Goal: Check status

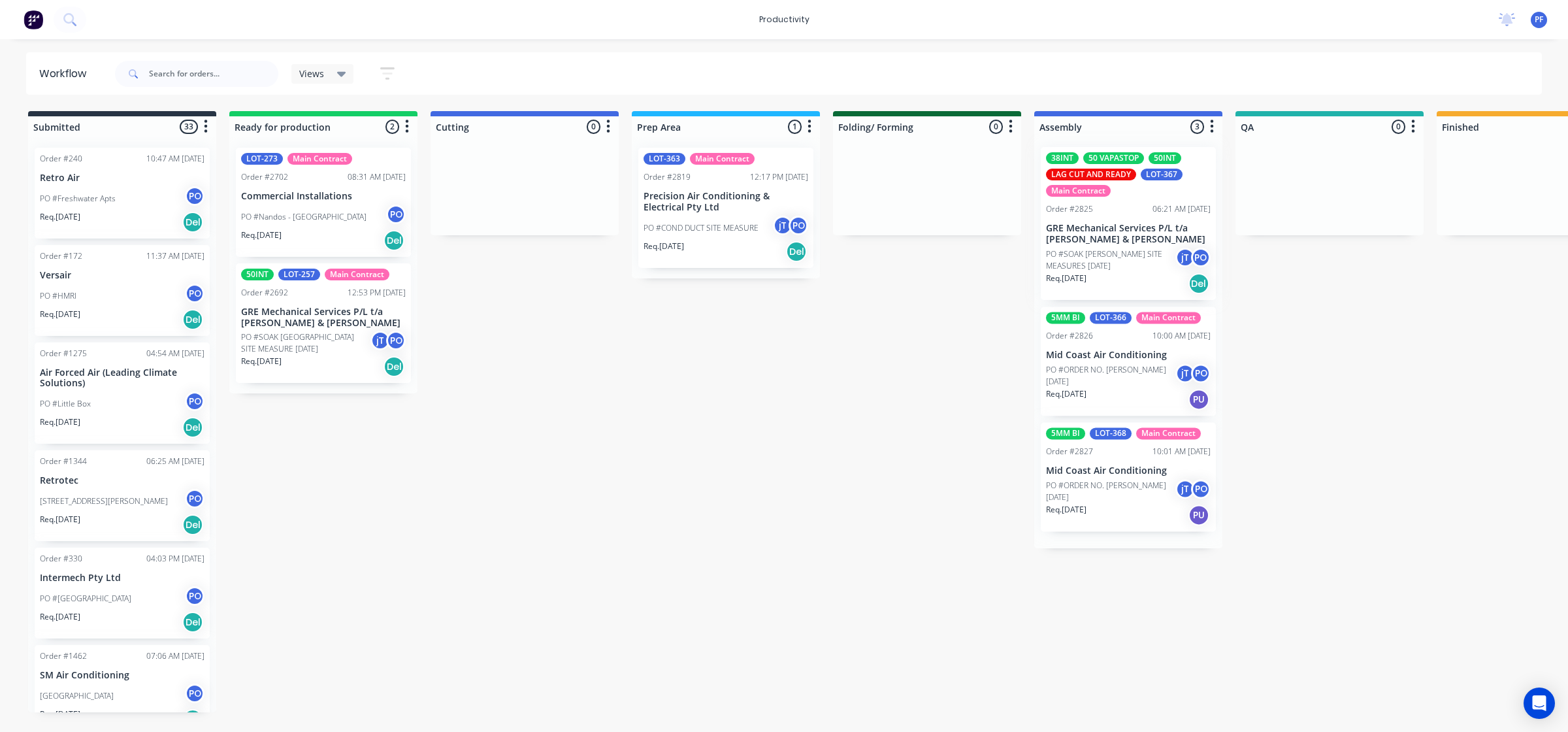
drag, startPoint x: 1145, startPoint y: 247, endPoint x: 1255, endPoint y: 252, distance: 110.1
drag, startPoint x: 1255, startPoint y: 252, endPoint x: 751, endPoint y: 428, distance: 533.8
click at [596, 485] on div "Submitted 33 Order #240 10:47 AM [DATE] Retro Air PO #Freshwater Apts PO Req. […" at bounding box center [1270, 412] width 2558 height 601
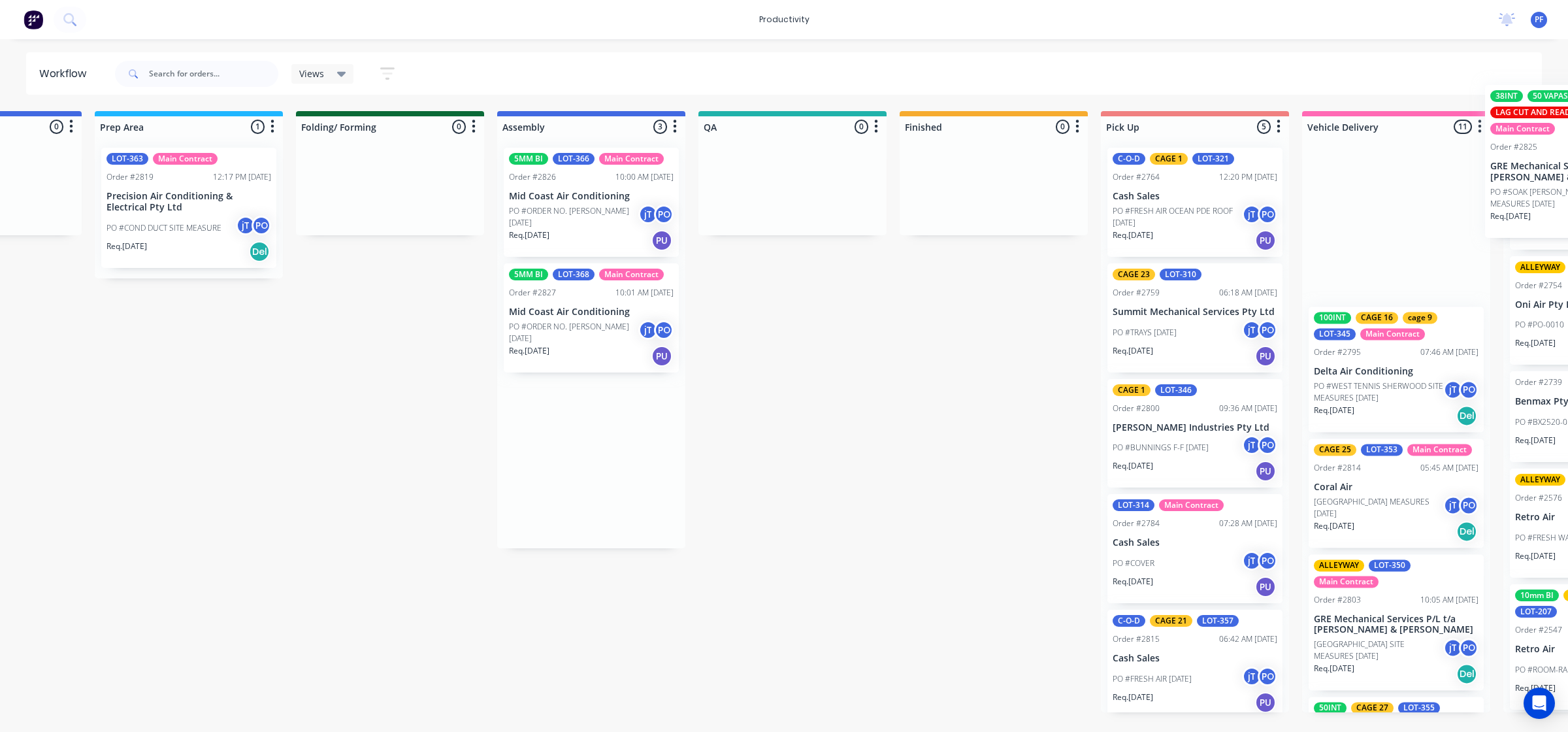
scroll to position [0, 551]
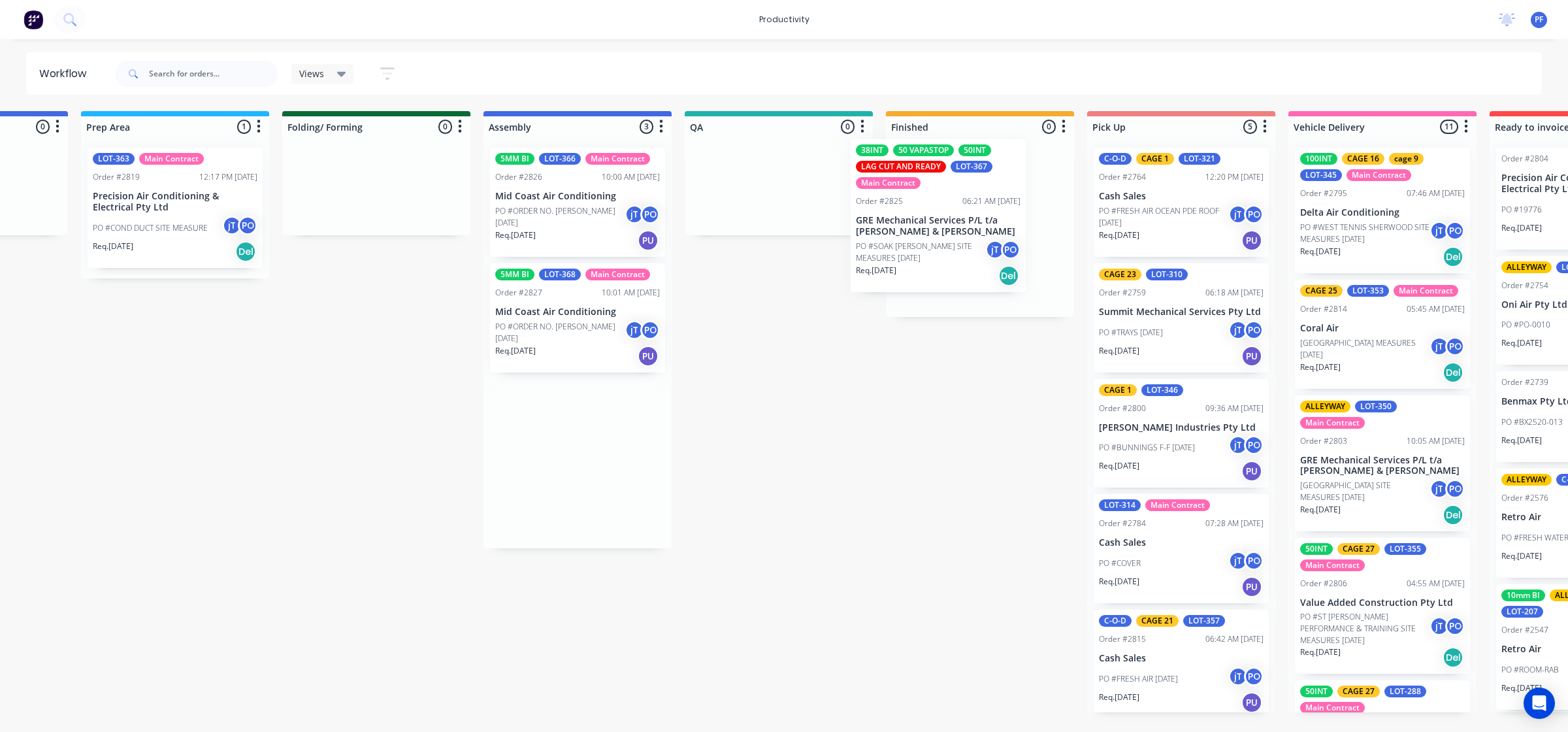
drag, startPoint x: 1158, startPoint y: 214, endPoint x: 957, endPoint y: 181, distance: 203.7
click at [956, 184] on div "Submitted 33 Order #240 10:47 AM [DATE] Retro Air PO #Freshwater Apts PO Req. […" at bounding box center [718, 412] width 2558 height 601
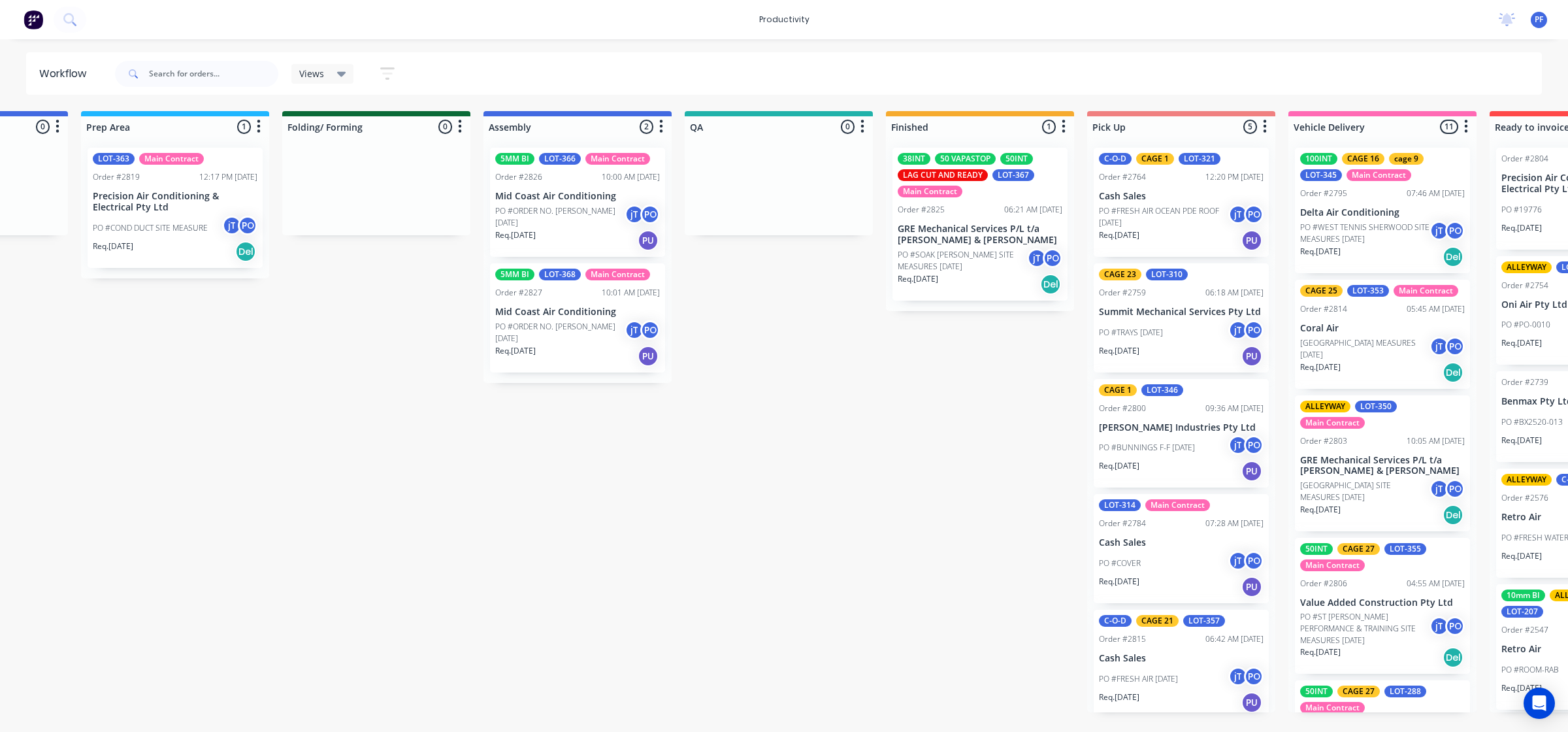
click at [1004, 268] on p "PO #SOAK [PERSON_NAME] SITE MEASURES [DATE]" at bounding box center [962, 261] width 129 height 23
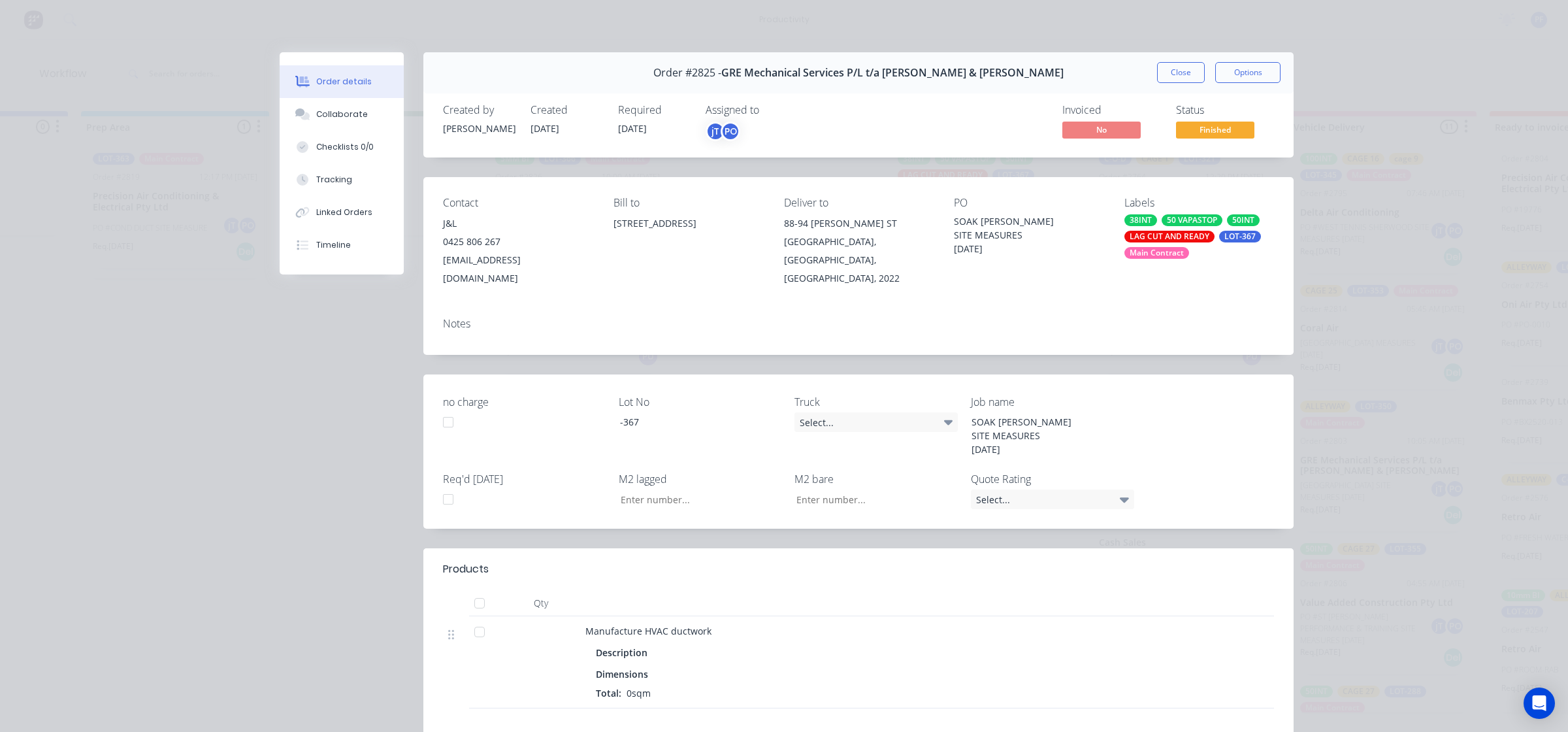
click at [1145, 255] on div "Main Contract" at bounding box center [1157, 253] width 65 height 12
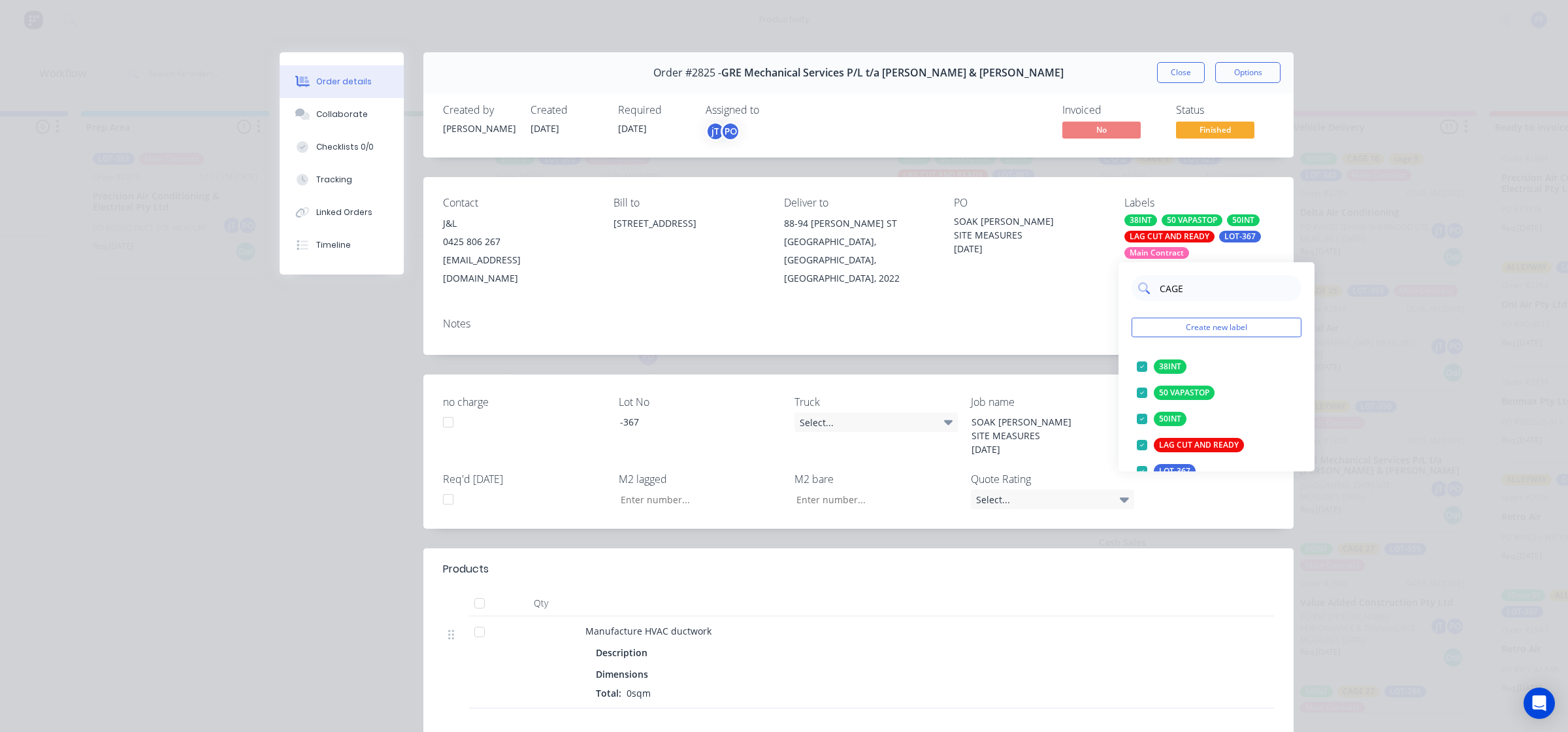
type input "CAGE 7"
click at [1138, 372] on div at bounding box center [1142, 367] width 26 height 26
click at [922, 326] on div "Notes" at bounding box center [858, 331] width 870 height 48
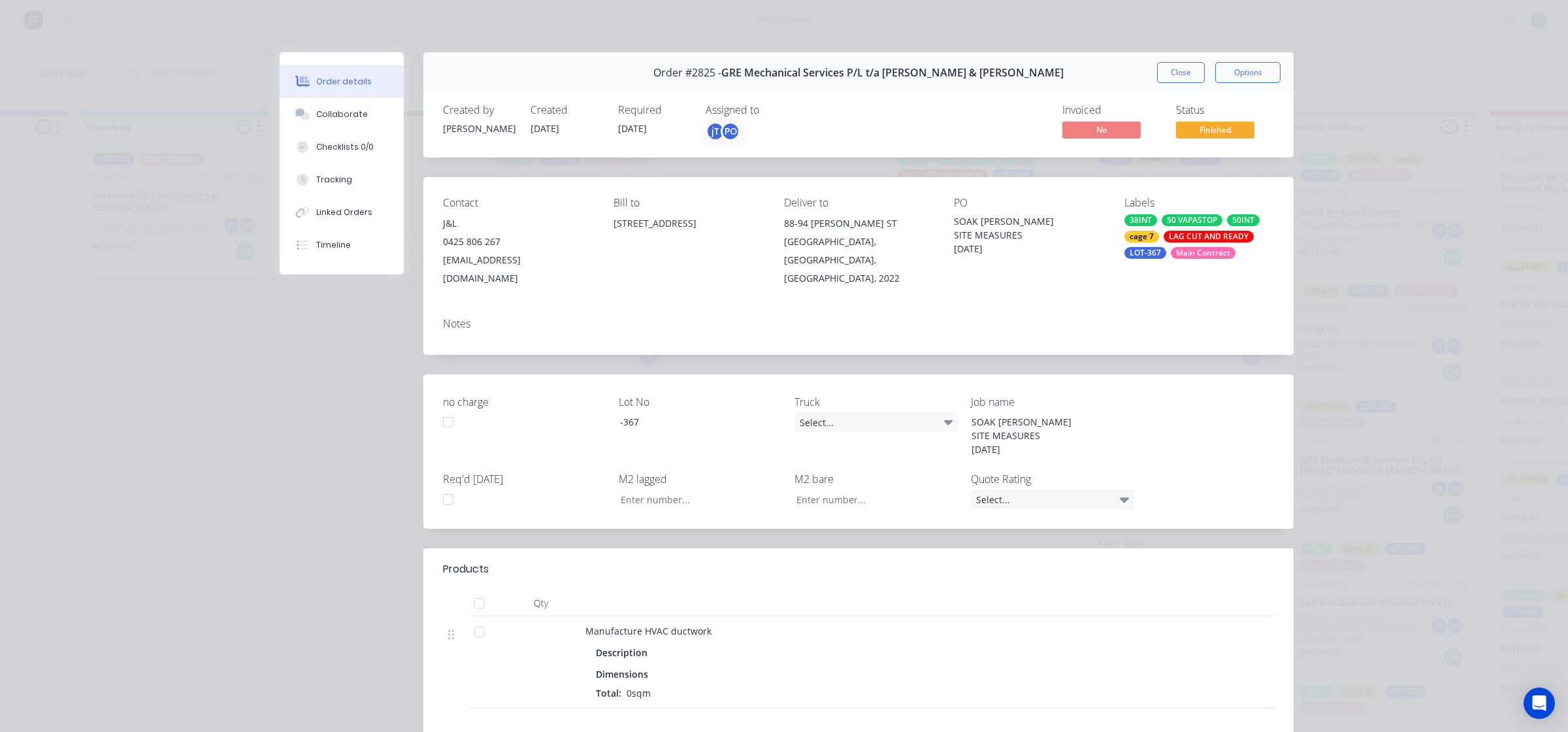
click at [1184, 67] on button "Close" at bounding box center [1181, 72] width 48 height 21
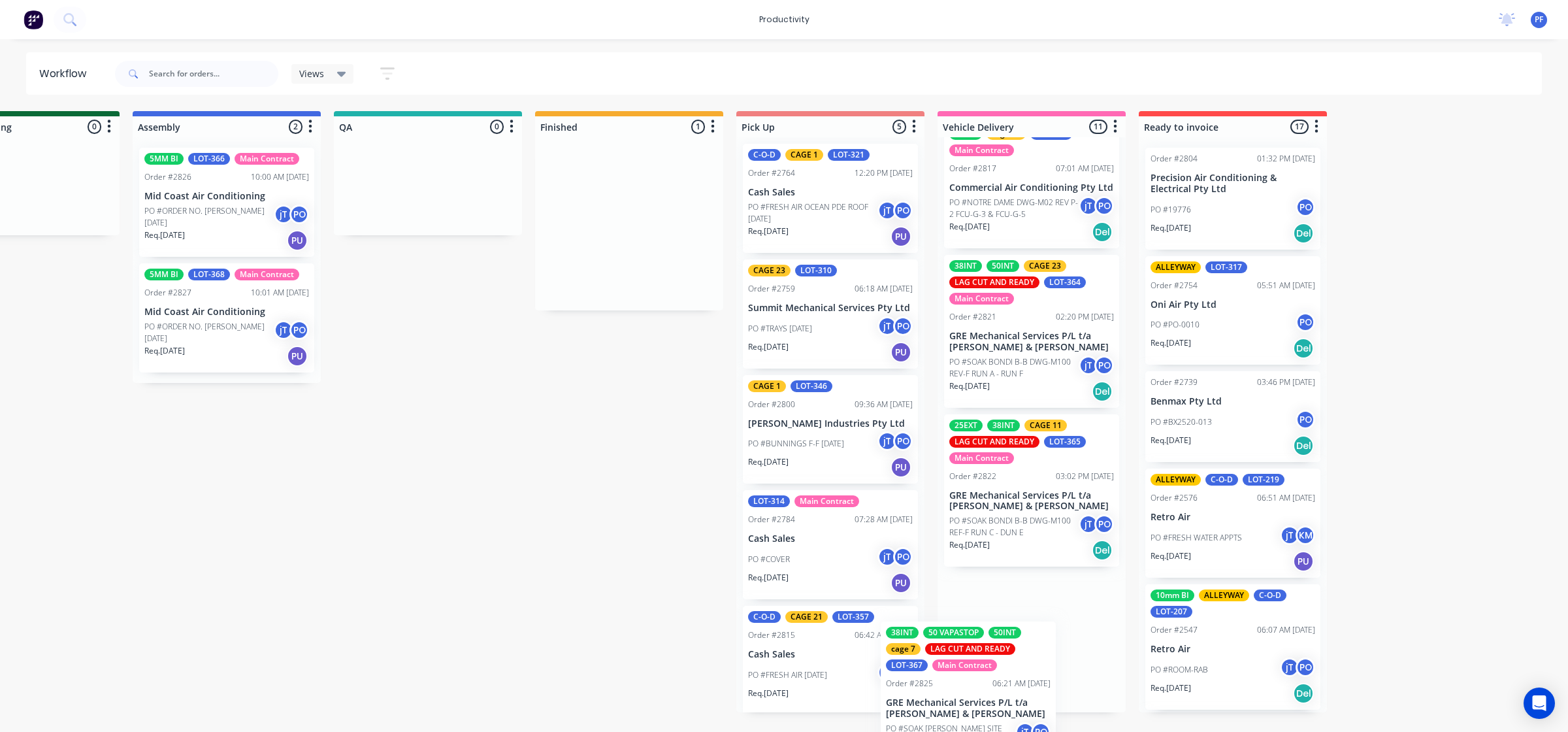
scroll to position [1079, 0]
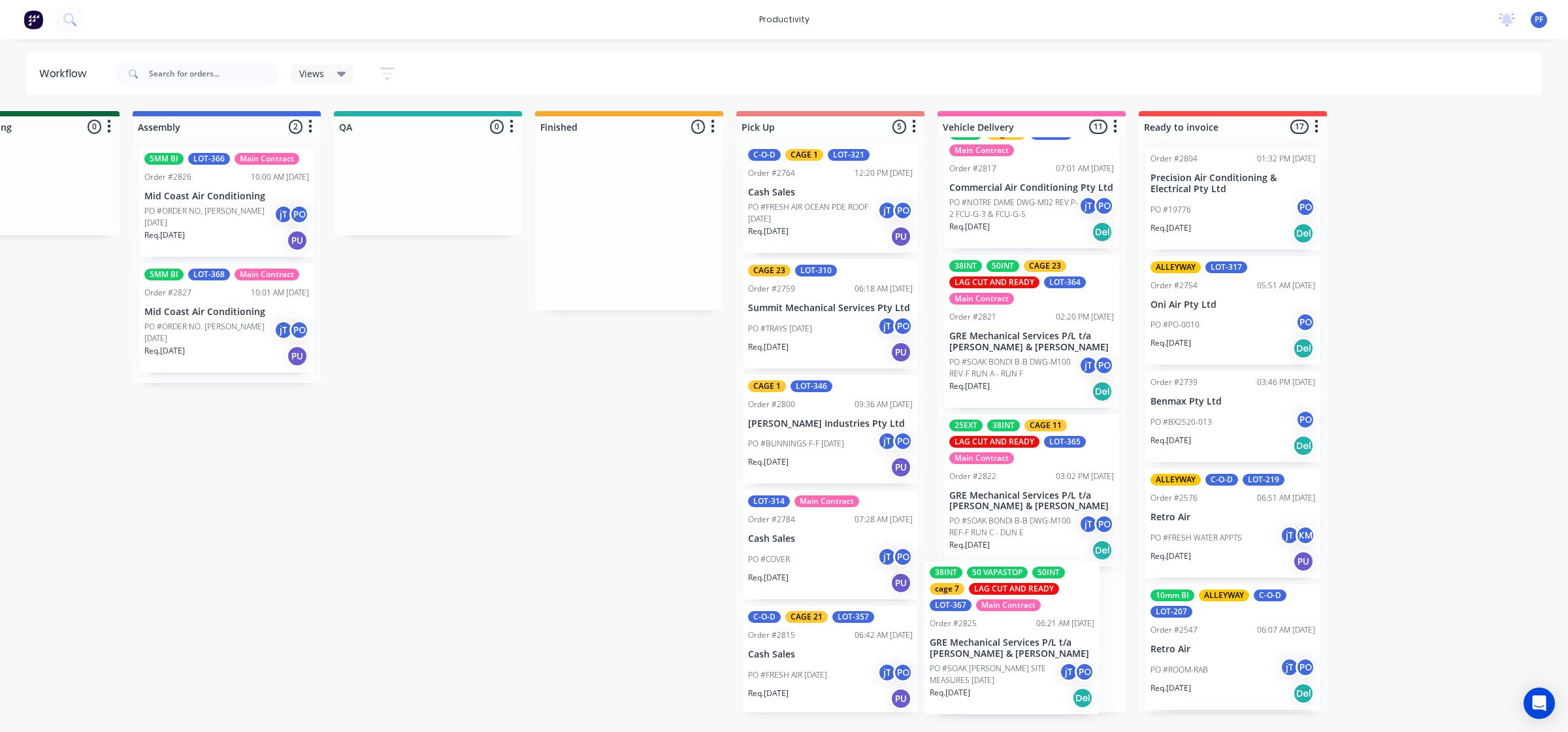
drag, startPoint x: 1156, startPoint y: 236, endPoint x: 994, endPoint y: 662, distance: 455.8
click at [1004, 650] on div "Submitted 33 Order #240 10:47 AM [DATE] Retro Air PO #Freshwater Apts PO Req. […" at bounding box center [367, 412] width 2558 height 601
